Goal: Find specific page/section: Find specific page/section

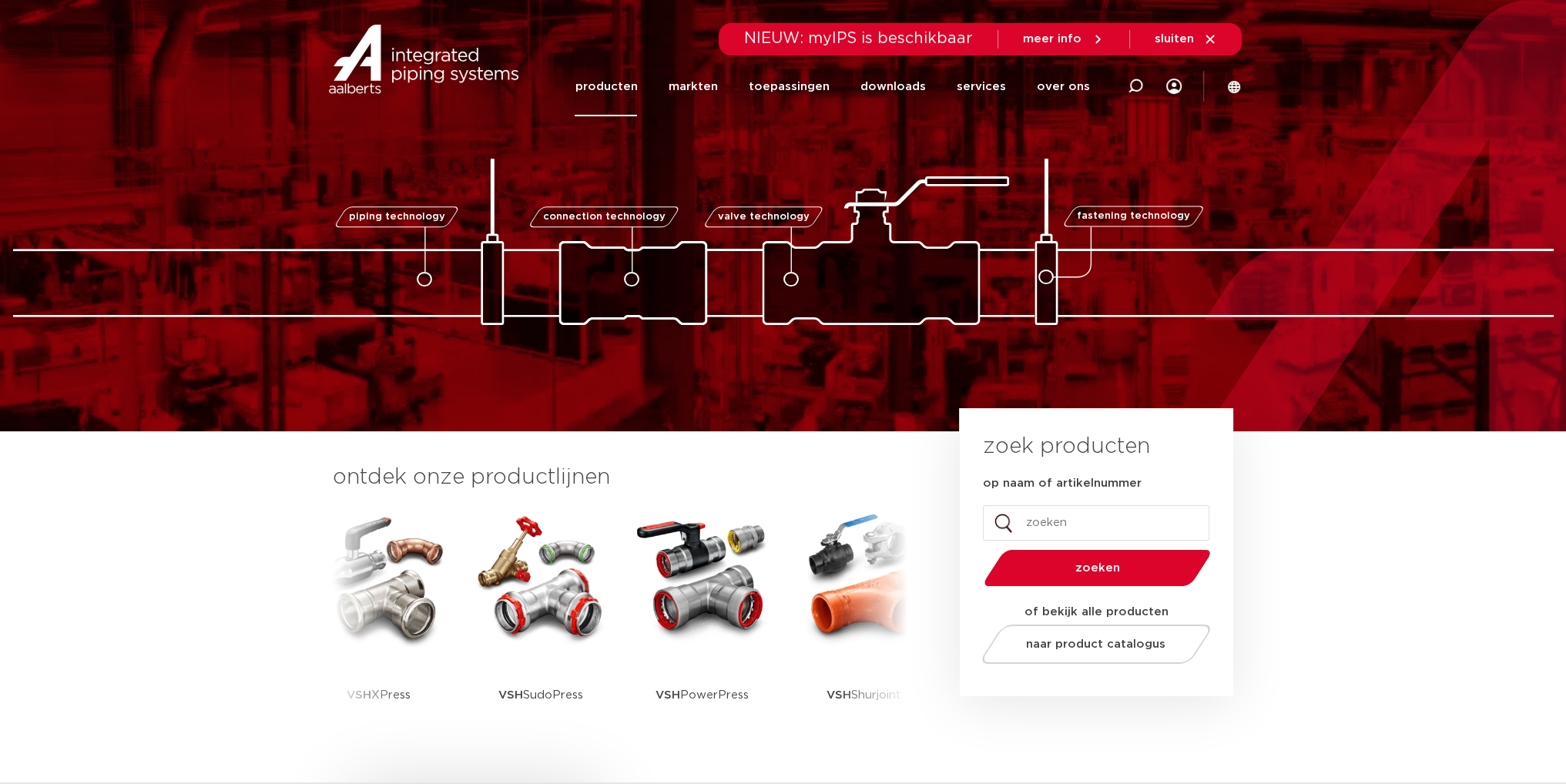
click at [613, 80] on link "producten" at bounding box center [605, 86] width 62 height 59
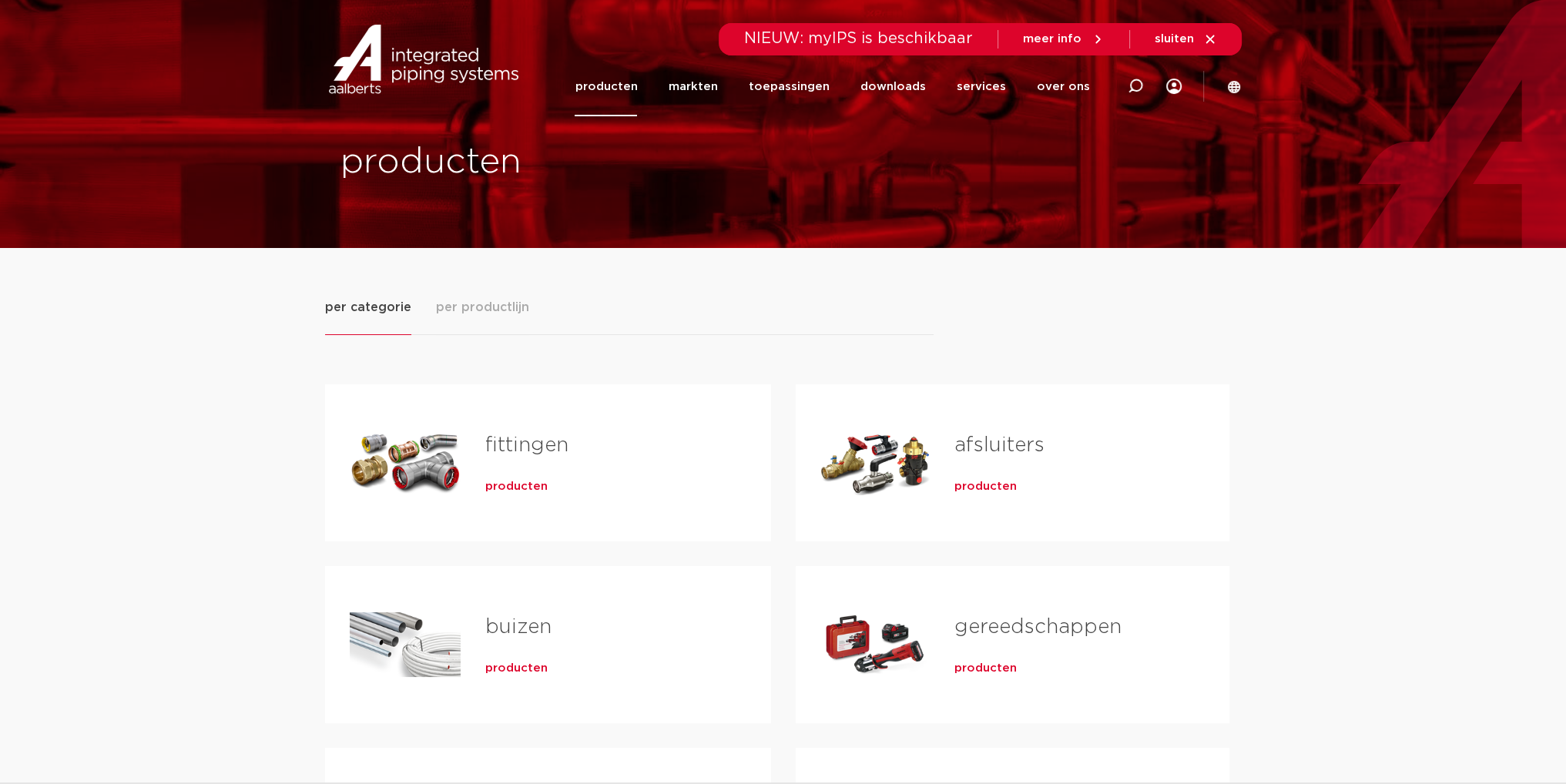
click at [479, 314] on span "per productlijn" at bounding box center [482, 307] width 93 height 18
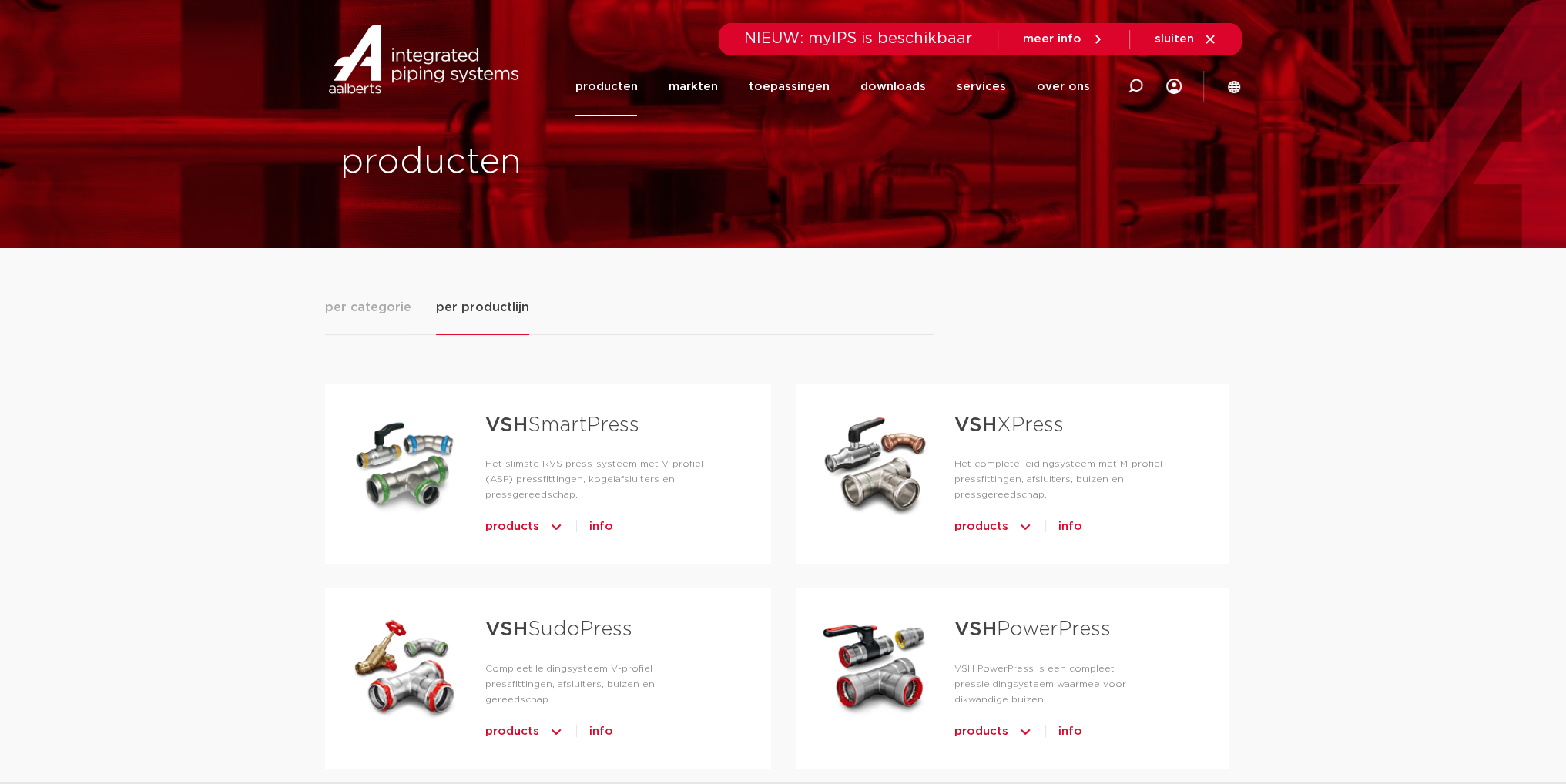
click at [384, 308] on span "per categorie" at bounding box center [368, 307] width 86 height 18
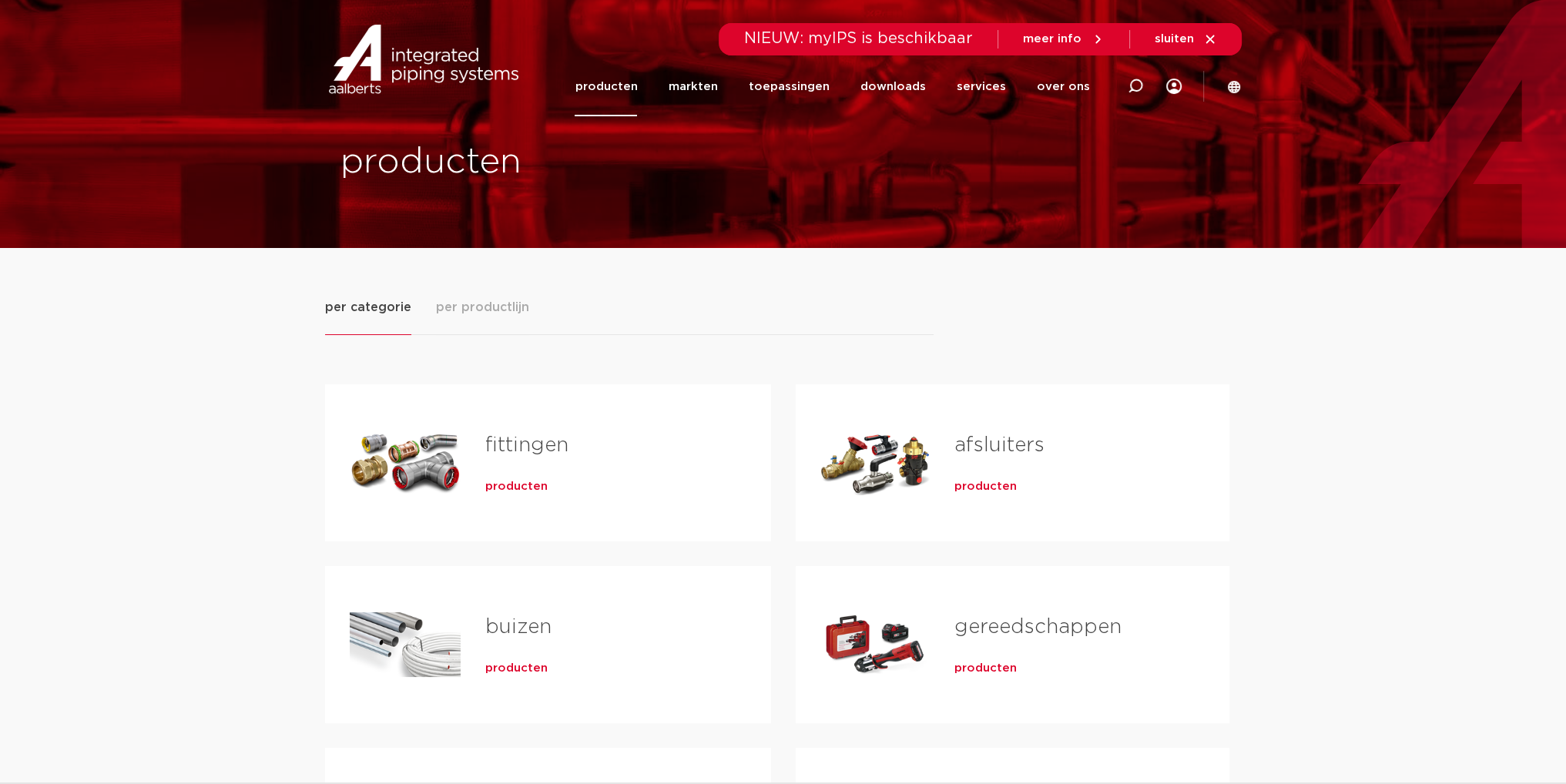
click at [478, 307] on span "per productlijn" at bounding box center [482, 307] width 93 height 18
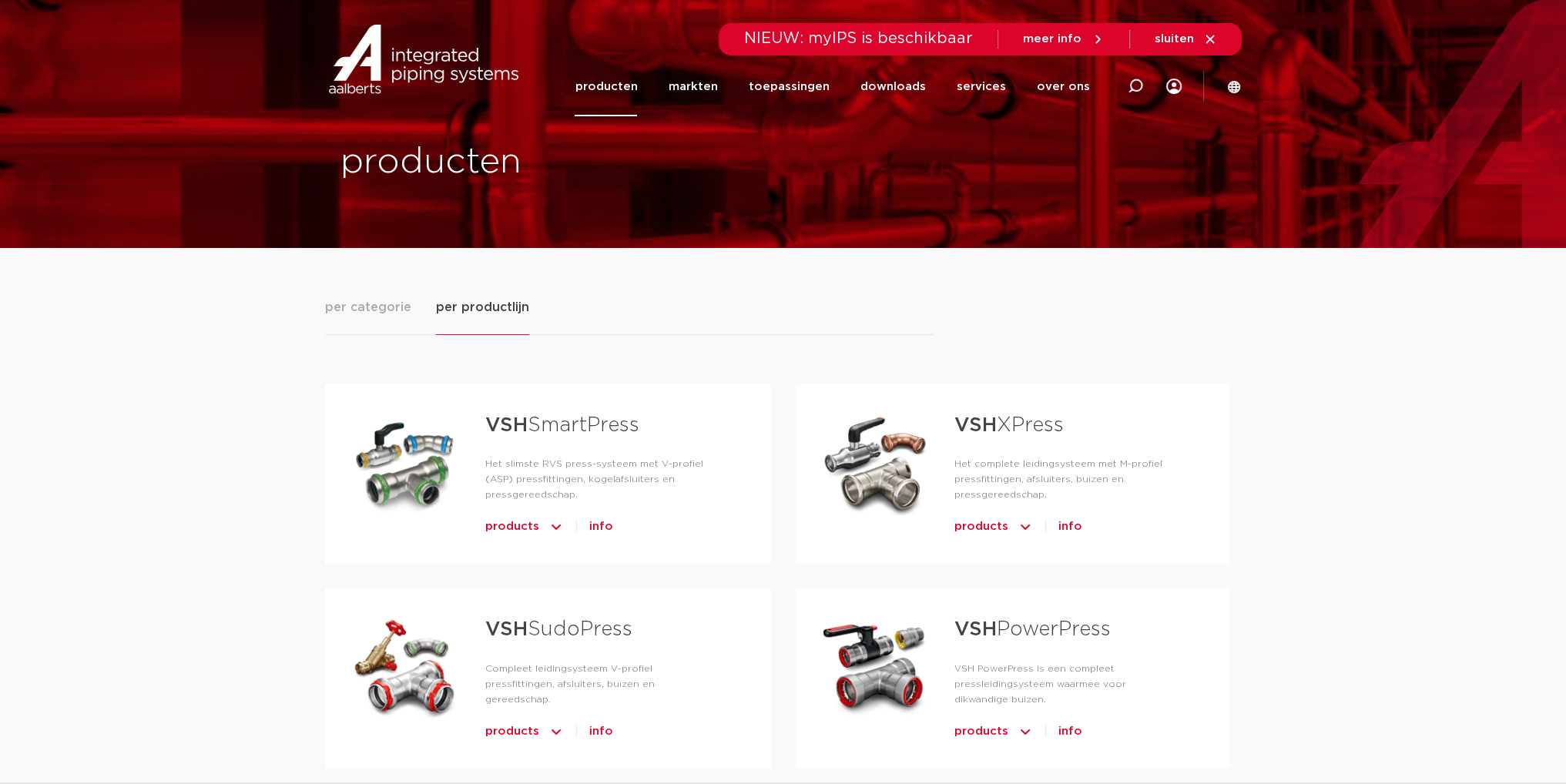
click at [385, 302] on span "per categorie" at bounding box center [368, 307] width 86 height 18
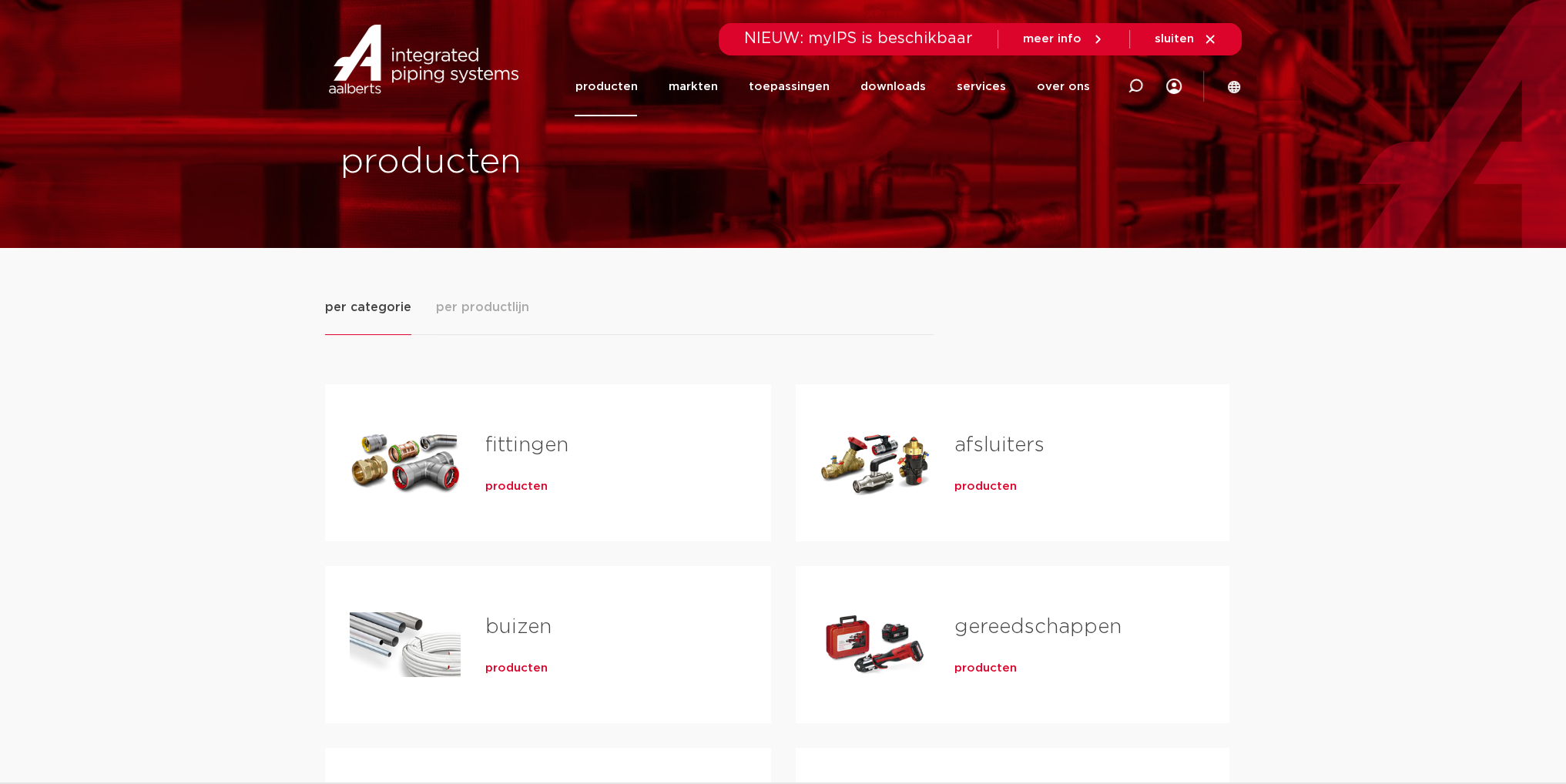
click at [534, 444] on link "fittingen" at bounding box center [526, 445] width 83 height 20
